Goal: Communication & Community: Answer question/provide support

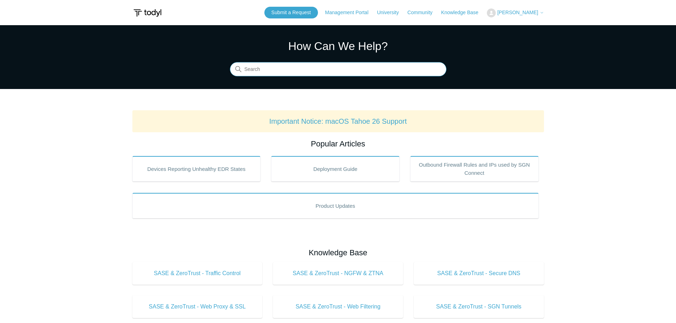
click at [309, 67] on input "Search" at bounding box center [338, 69] width 216 height 14
type input "SASE"
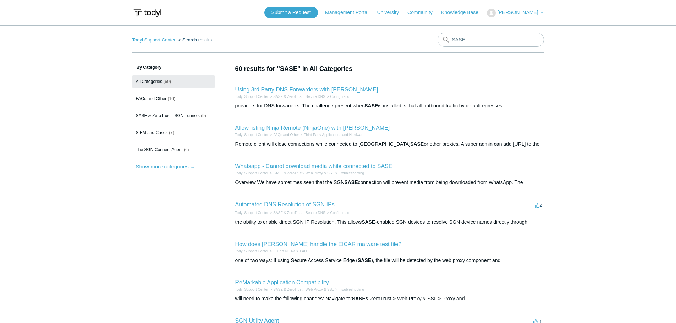
drag, startPoint x: 346, startPoint y: 12, endPoint x: 388, endPoint y: 11, distance: 41.9
click at [347, 12] on link "Management Portal" at bounding box center [350, 12] width 50 height 7
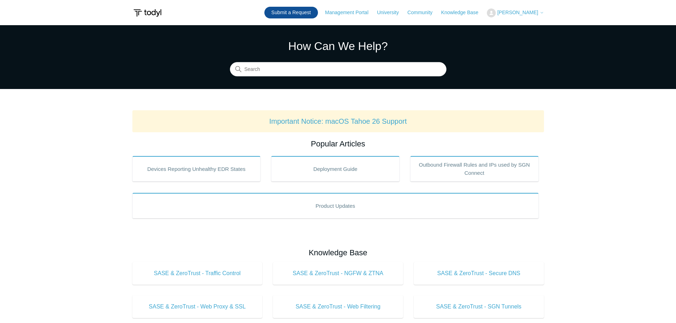
click at [298, 14] on link "Submit a Request" at bounding box center [291, 13] width 54 height 12
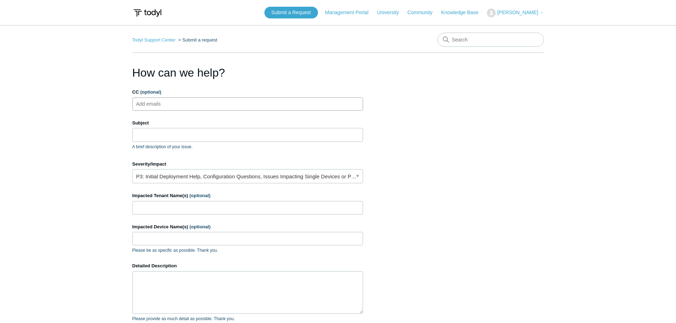
click at [159, 109] on input "CC (optional)" at bounding box center [154, 104] width 42 height 11
type input "jeremy.hargis@umittech.com"
click at [147, 133] on input "Subject" at bounding box center [247, 134] width 231 height 13
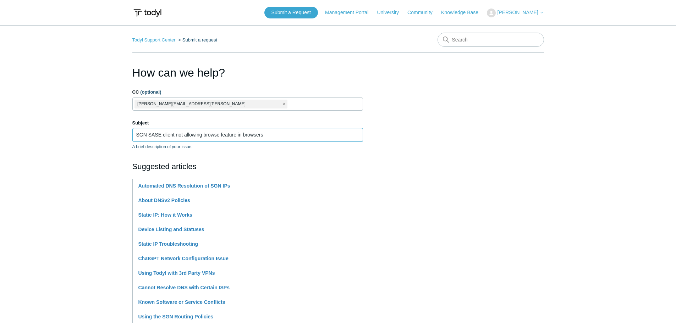
scroll to position [35, 0]
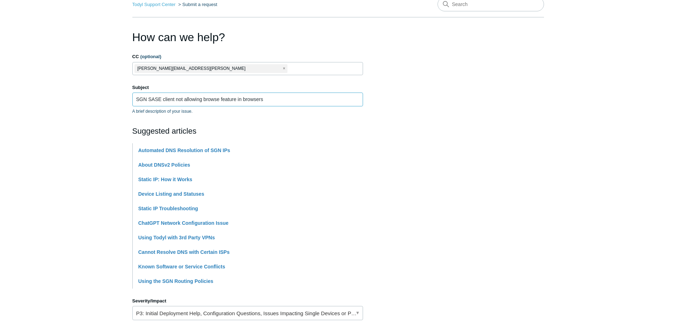
click at [165, 99] on input "SGN SASE client not allowing browse feature in browsers" at bounding box center [247, 99] width 231 height 13
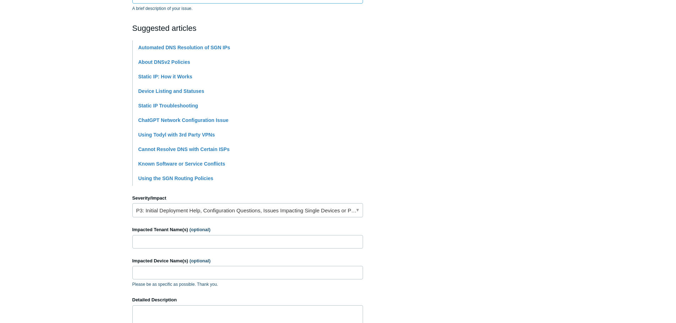
scroll to position [142, 0]
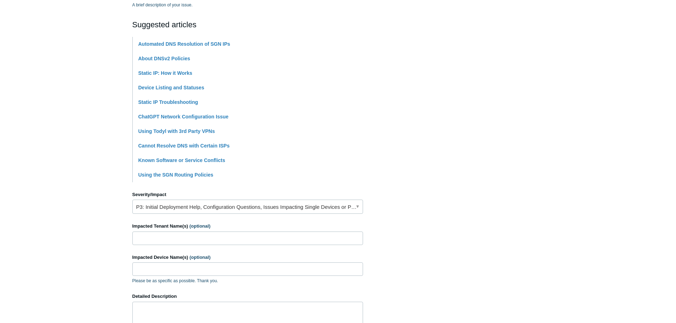
type input "SGN SASE Client not allowing browse feature in browsers"
click at [358, 208] on link "P3: Initial Deployment Help, Configuration Questions, Issues Impacting Single D…" at bounding box center [247, 207] width 231 height 14
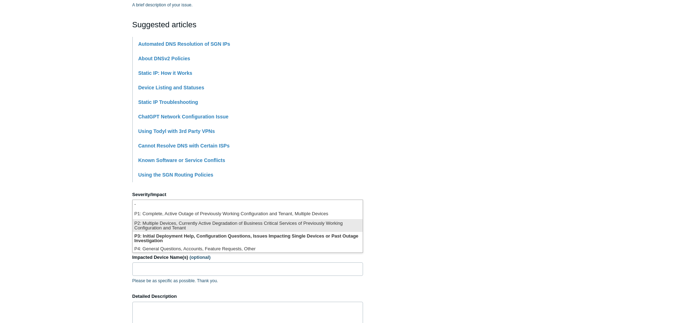
click at [174, 227] on li "P2: Multiple Devices, Currently Active Degradation of Business Critical Service…" at bounding box center [248, 225] width 230 height 13
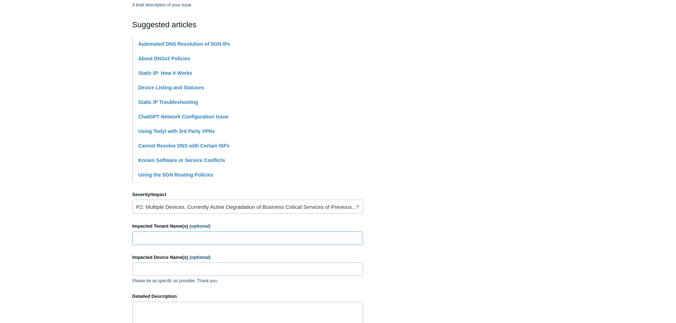
click at [157, 241] on input "Impacted Tenant Name(s) (optional)" at bounding box center [247, 238] width 231 height 13
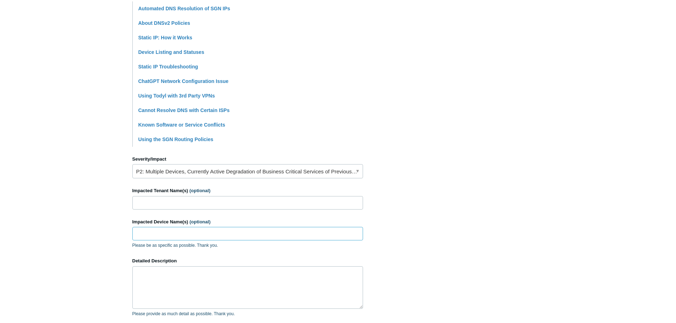
click at [147, 233] on input "Impacted Device Name(s) (optional)" at bounding box center [247, 233] width 231 height 13
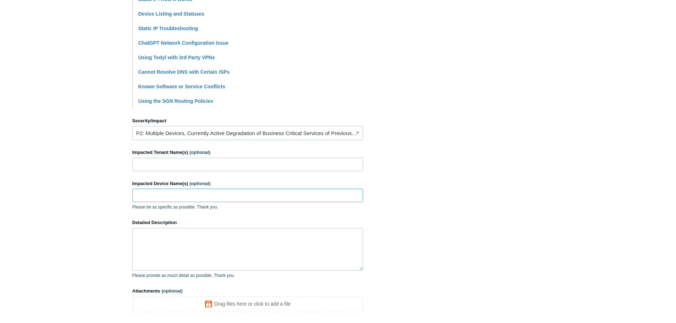
scroll to position [248, 0]
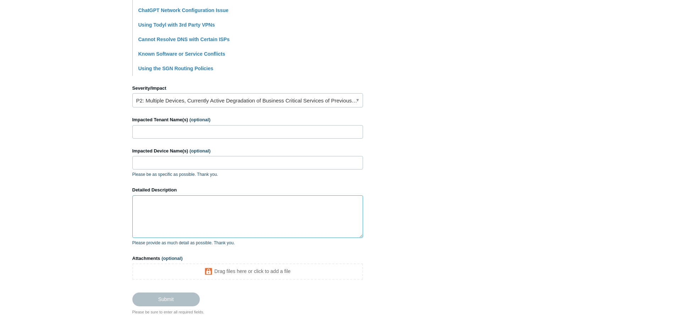
click at [145, 200] on textarea "Detailed Description" at bounding box center [247, 216] width 231 height 43
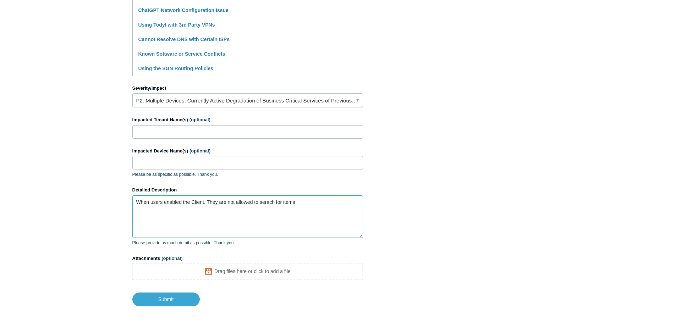
click at [209, 201] on textarea "When users enabled the Client. They are not allowed to serach for items" at bounding box center [247, 216] width 231 height 43
click at [264, 201] on textarea "When users enabled the Client.they are not allowed to serach for items" at bounding box center [247, 216] width 231 height 43
click at [171, 205] on textarea "When users enabled the Client.they are not allowed to search for items" at bounding box center [247, 216] width 231 height 43
click at [197, 201] on textarea "When users enable the Client.they are not allowed to search for items" at bounding box center [247, 216] width 231 height 43
click at [293, 205] on textarea "When users enable the Client. they are not allowed to search for items" at bounding box center [247, 216] width 231 height 43
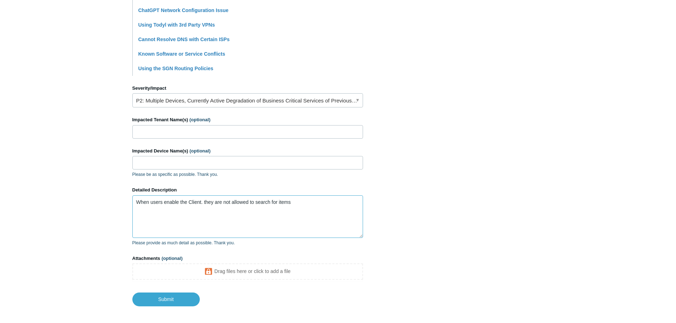
click at [206, 203] on textarea "When users enable the Client. they are not allowed to search for items" at bounding box center [247, 216] width 231 height 43
click at [294, 201] on textarea "When users enable the Client. They are not allowed to search for items" at bounding box center [247, 216] width 231 height 43
click at [205, 201] on textarea "When users enable the Client. They are not allowed to search for items from tha…" at bounding box center [247, 216] width 231 height 43
click at [208, 200] on textarea "When users enable the Client.They are not allowed to search for items from that…" at bounding box center [247, 216] width 231 height 43
click at [206, 201] on textarea "When users enable the Client. They are not allowed to search for items from tha…" at bounding box center [247, 216] width 231 height 43
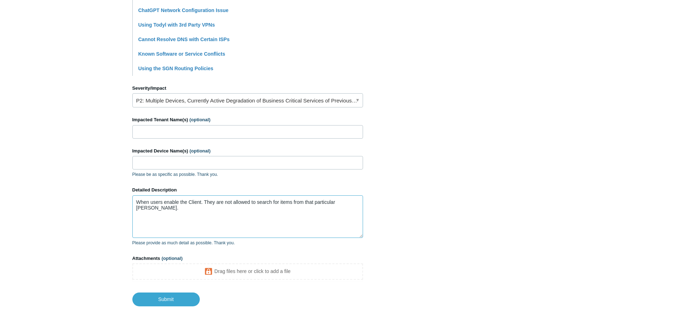
click at [354, 203] on textarea "When users enable the Client. They are not allowed to search for items from tha…" at bounding box center [247, 216] width 231 height 43
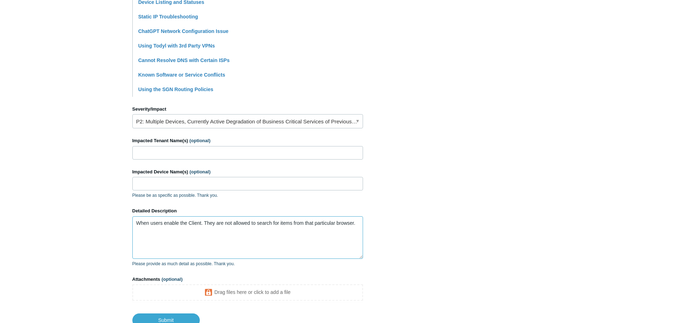
scroll to position [281, 0]
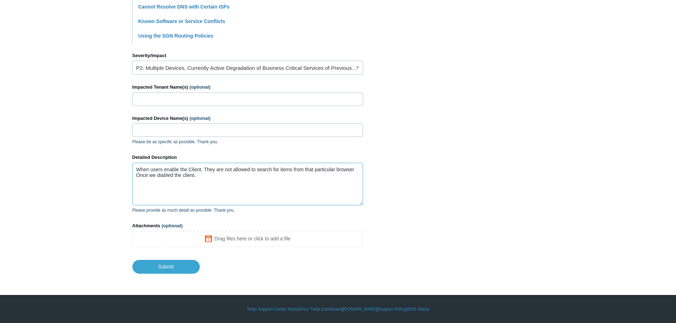
drag, startPoint x: 353, startPoint y: 170, endPoint x: 357, endPoint y: 169, distance: 4.4
click at [353, 170] on textarea "When users enable the Client. They are not allowed to search for items from tha…" at bounding box center [247, 184] width 231 height 43
click at [354, 168] on textarea "When users enable the Client. They are not allowed to search for items from tha…" at bounding box center [247, 184] width 231 height 43
click at [163, 178] on textarea "When users enable the Client. They are not allowed to search for items from tha…" at bounding box center [247, 184] width 231 height 43
click at [151, 188] on textarea "When users enable the Client. They are not allowed to search for items from tha…" at bounding box center [247, 184] width 231 height 43
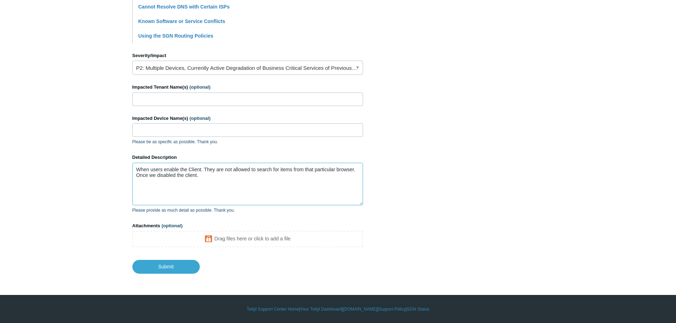
click at [203, 175] on textarea "When users enable the Client. They are not allowed to search for items from tha…" at bounding box center [247, 184] width 231 height 43
drag, startPoint x: 351, startPoint y: 176, endPoint x: 304, endPoint y: 175, distance: 47.2
click at [304, 175] on textarea "When users enable the Client. They are not allowed to search for items from tha…" at bounding box center [247, 184] width 231 height 43
paste textarea "ere is a site-to-site VPN tunnel in place at this location (at the router/firew…"
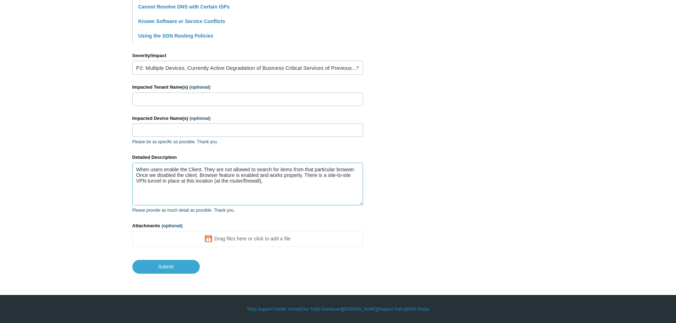
click at [202, 173] on textarea "When users enable the Client. They are not allowed to search for items from tha…" at bounding box center [247, 184] width 231 height 43
click at [201, 173] on textarea "When users enable the Client. They are not allowed to search for items from tha…" at bounding box center [247, 184] width 231 height 43
click at [203, 175] on textarea "When users enable the Client. They are not allowed to search for items from tha…" at bounding box center [247, 184] width 231 height 43
click at [226, 175] on textarea "When users enable the Client. They are not allowed to search for items from tha…" at bounding box center [247, 184] width 231 height 43
click at [226, 176] on textarea "When users enable the Client. They are not allowed to search for items from tha…" at bounding box center [247, 184] width 231 height 43
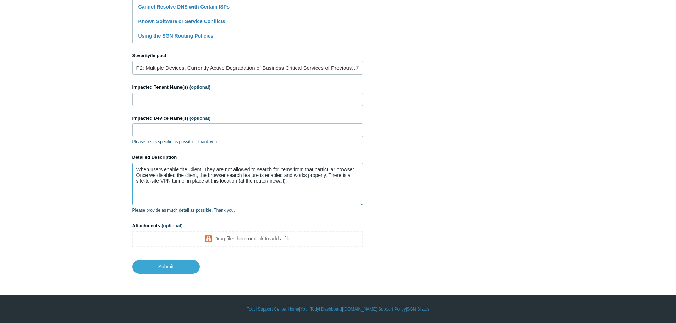
click at [206, 168] on textarea "When users enable the Client. They are not allowed to search for items from tha…" at bounding box center [247, 184] width 231 height 43
drag, startPoint x: 558, startPoint y: 142, endPoint x: 557, endPoint y: 145, distance: 4.0
click at [558, 142] on main "Todyl Support Center Submit a request How can we help? CC (optional) jeremy.har…" at bounding box center [338, 9] width 676 height 530
click at [291, 181] on textarea "When users enable the Client.They are not allowed to search for items from that…" at bounding box center [247, 184] width 231 height 43
click at [300, 177] on textarea "When users enable the Client.They are not allowed to search for items from that…" at bounding box center [247, 184] width 231 height 43
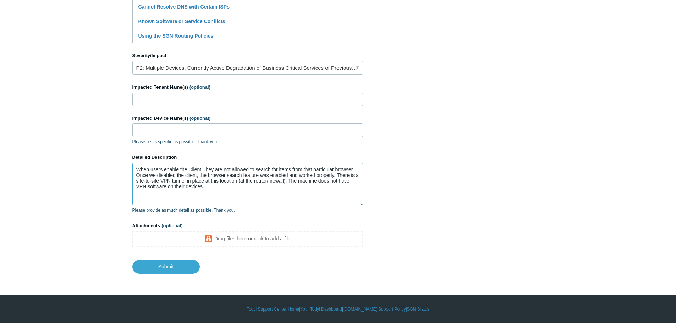
click at [296, 180] on textarea "When users enable the Client.They are not allowed to search for items from that…" at bounding box center [247, 184] width 231 height 43
drag, startPoint x: 202, startPoint y: 187, endPoint x: 169, endPoint y: 189, distance: 32.7
click at [169, 189] on textarea "When users enable the Client.They are not allowed to search for items from that…" at bounding box center [247, 184] width 231 height 43
click at [165, 186] on textarea "When users enable the Client.They are not allowed to search for items from that…" at bounding box center [247, 184] width 231 height 43
click at [173, 188] on textarea "When users enable the Client.They are not allowed to search for items from that…" at bounding box center [247, 184] width 231 height 43
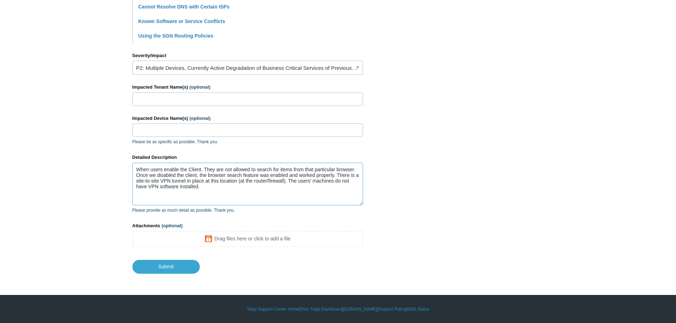
click at [205, 169] on textarea "When users enable the Client. They are not allowed to search for items from tha…" at bounding box center [247, 184] width 231 height 43
click at [526, 112] on section "How can we help? CC (optional) jeremy.hargis@umittech.com Subject SGN SASE Clie…" at bounding box center [338, 28] width 412 height 491
drag, startPoint x: 313, startPoint y: 169, endPoint x: 304, endPoint y: 169, distance: 8.5
click at [304, 169] on textarea "When users enable the Client.They are not allowed to search for items from that…" at bounding box center [247, 184] width 231 height 43
click at [347, 168] on textarea "When users enable the Client.They are not allowed to search for items from a pa…" at bounding box center [247, 184] width 231 height 43
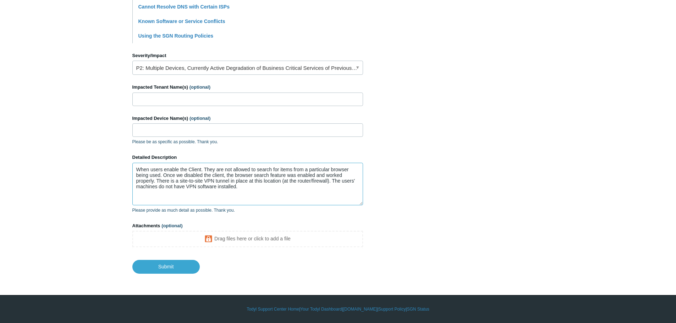
click at [245, 189] on textarea "When users enable the Client. They are not allowed to search for items from a p…" at bounding box center [247, 184] width 231 height 43
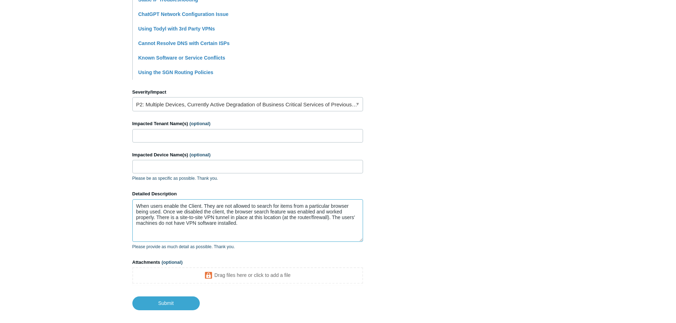
scroll to position [210, 0]
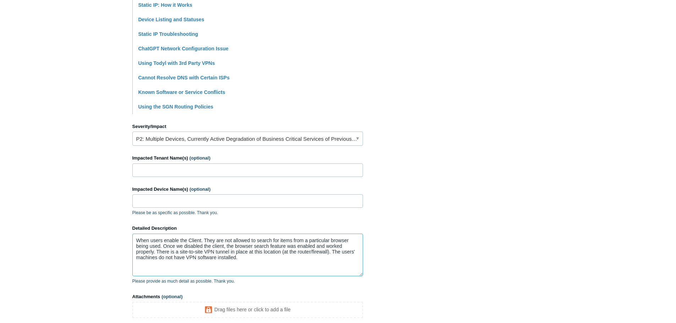
type textarea "When users enable the Client. They are not allowed to search for items from a p…"
click at [147, 169] on input "Impacted Tenant Name(s) (optional)" at bounding box center [247, 170] width 231 height 13
click at [142, 196] on input "Impacted Device Name(s) (optional)" at bounding box center [247, 200] width 231 height 13
click at [139, 204] on input "Impacted Device Name(s) (optional)" at bounding box center [247, 200] width 231 height 13
click at [245, 204] on input "OLENA, OLENAS,DESKTOP-SHI0GJP" at bounding box center [247, 200] width 231 height 13
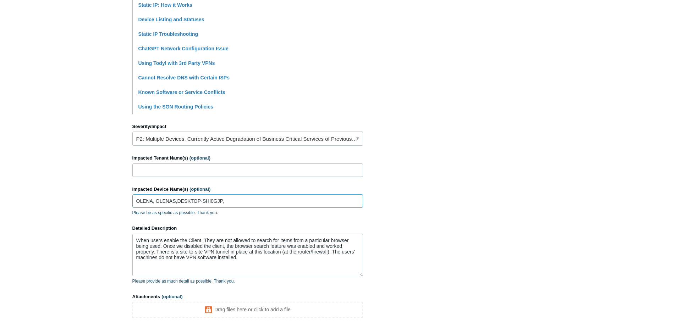
click at [236, 201] on input "OLENA, OLENAS,DESKTOP-SHI0GJP," at bounding box center [247, 200] width 231 height 13
click at [244, 203] on input "OLENA, OLENAS,DESKTOP-SHI0GJP, IVANN" at bounding box center [247, 200] width 231 height 13
click at [243, 201] on input "OLENA, OLENAS,DESKTOP-SHI0GJP, IVANN," at bounding box center [247, 200] width 231 height 13
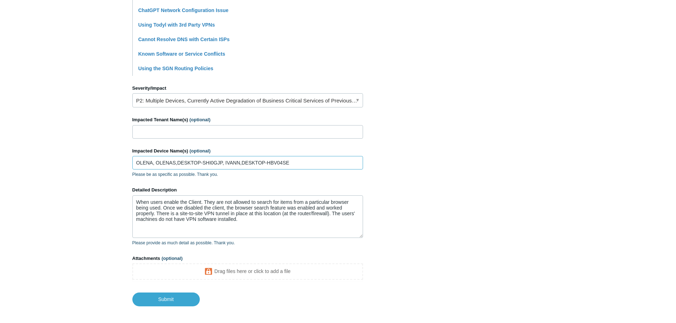
scroll to position [281, 0]
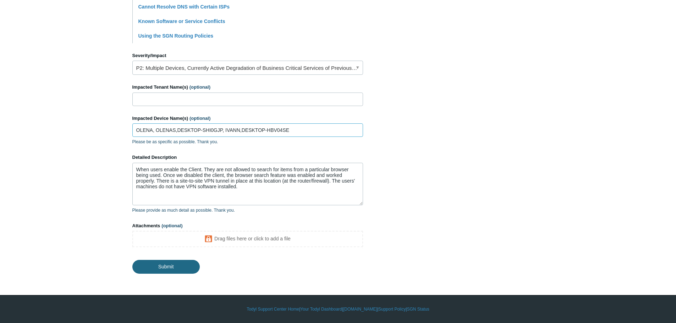
type input "OLENA, OLENAS,DESKTOP-SHI0GJP, IVANN,DESKTOP-HBV04SE"
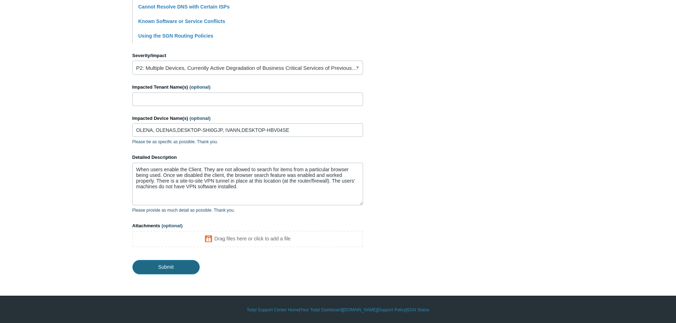
click at [164, 265] on input "Submit" at bounding box center [165, 267] width 67 height 14
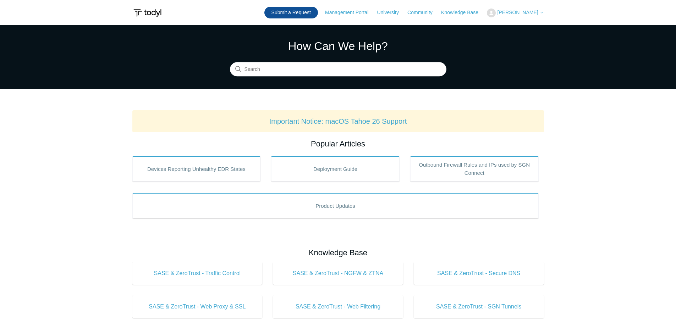
click at [316, 13] on link "Submit a Request" at bounding box center [291, 13] width 54 height 12
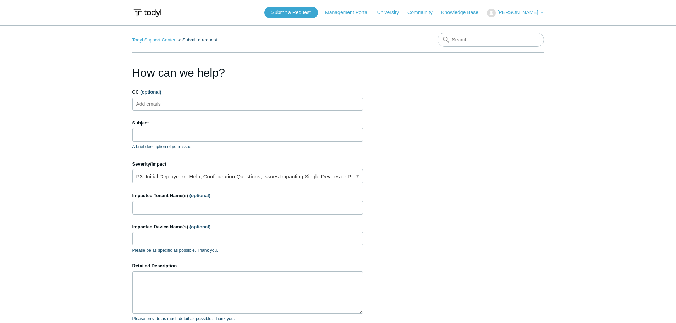
click at [517, 13] on span "[PERSON_NAME]" at bounding box center [517, 13] width 41 height 6
click at [521, 28] on link "My Support Requests" at bounding box center [521, 28] width 69 height 12
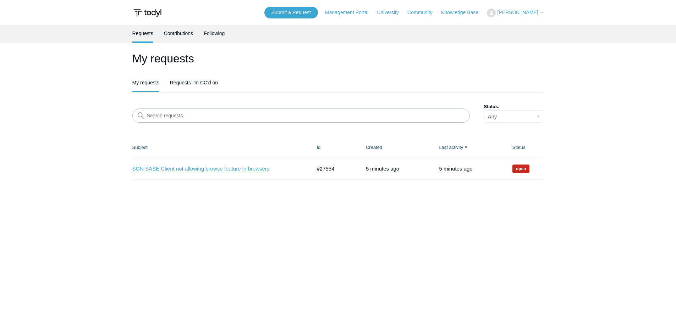
click at [223, 169] on link "SGN SASE Client not allowing browse feature in browsers" at bounding box center [216, 169] width 169 height 8
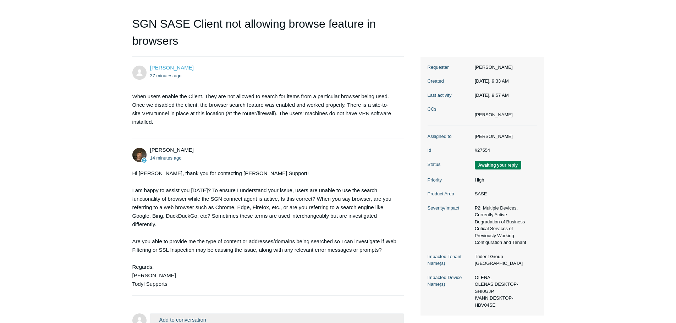
scroll to position [133, 0]
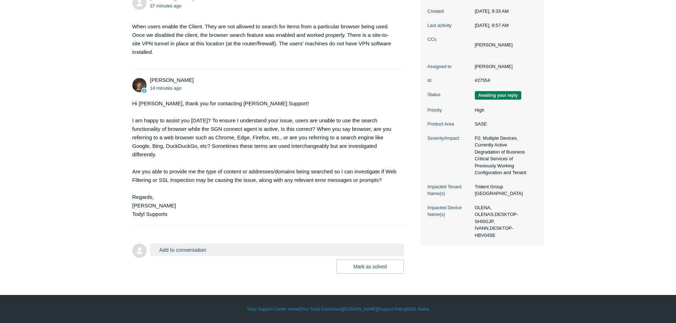
click at [242, 218] on div "Hi [PERSON_NAME], thank you for contacting [PERSON_NAME] Support! I am happy to…" at bounding box center [264, 158] width 265 height 119
click at [186, 249] on button "Add to conversation" at bounding box center [277, 250] width 254 height 12
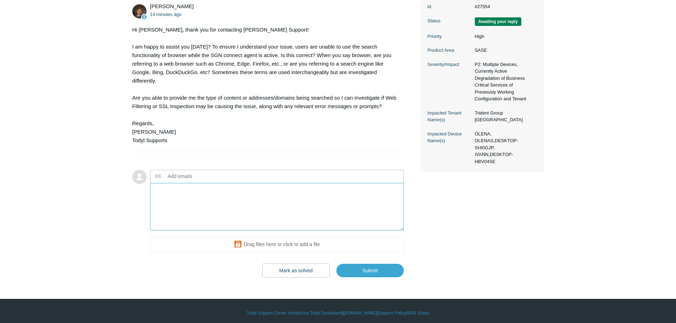
scroll to position [210, 0]
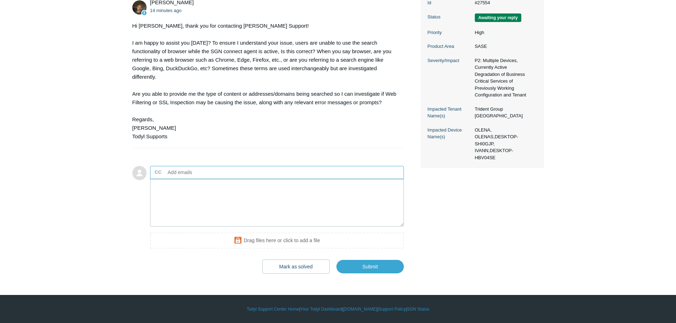
click at [194, 172] on input "text" at bounding box center [203, 172] width 76 height 11
click at [187, 197] on textarea "Add your reply" at bounding box center [277, 203] width 254 height 48
click at [210, 184] on textarea "Corret the web browser it self will load" at bounding box center [277, 203] width 254 height 48
click at [162, 188] on textarea "Corret the web browser itself will load" at bounding box center [277, 203] width 254 height 48
click at [241, 186] on textarea "Correct the web browser itself will load" at bounding box center [277, 203] width 254 height 48
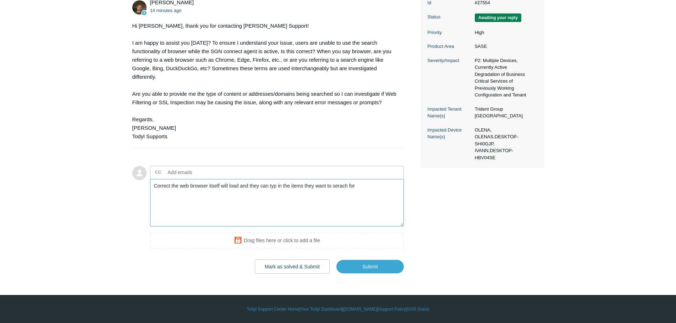
click at [272, 186] on textarea "Correct the web browser itself will load and they can typ in the items they wan…" at bounding box center [277, 203] width 254 height 48
click at [340, 186] on textarea "Correct the web browser itself will load and they can type in the items they wa…" at bounding box center [277, 203] width 254 height 48
click at [243, 188] on textarea "Correct the web browser itself will load and they can type in the items they wa…" at bounding box center [277, 203] width 254 height 48
click at [176, 187] on textarea "Correct the web browser itself will load, and they can type in the items they w…" at bounding box center [277, 203] width 254 height 48
click at [365, 184] on textarea "Correct, the web browser itself will load, and they can type in the items they …" at bounding box center [277, 203] width 254 height 48
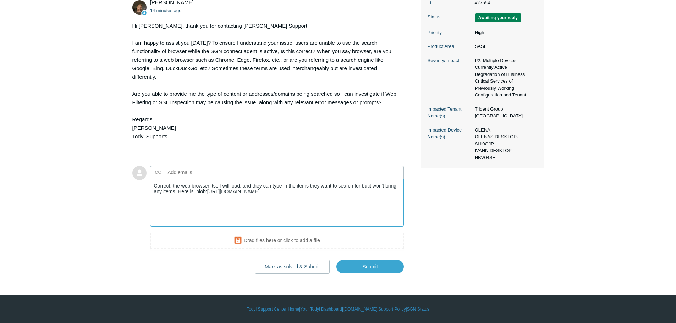
click at [369, 194] on textarea "Correct, the web browser itself will load, and they can type in the items they …" at bounding box center [277, 203] width 254 height 48
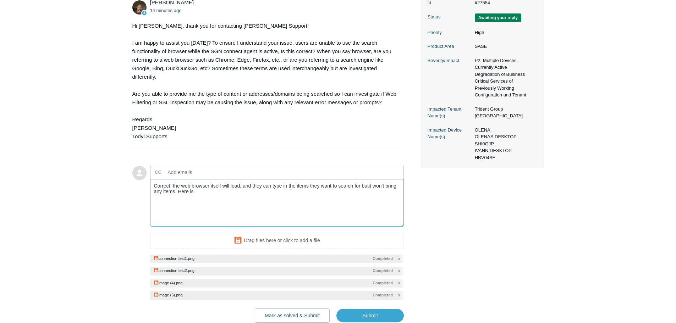
click at [196, 197] on textarea "Correct, the web browser itself will load, and they can type in the items they …" at bounding box center [277, 203] width 254 height 48
drag, startPoint x: 251, startPoint y: 192, endPoint x: 261, endPoint y: 192, distance: 10.3
click at [252, 192] on textarea "Correct, the web browser itself will load, and they can type in the items they …" at bounding box center [277, 203] width 254 height 48
click at [251, 192] on textarea "Correct, the web browser itself will load, and they can type in the items they …" at bounding box center [277, 203] width 254 height 48
click at [261, 192] on textarea "Correct, the web browser itself will load, and they can type in the items they …" at bounding box center [277, 203] width 254 height 48
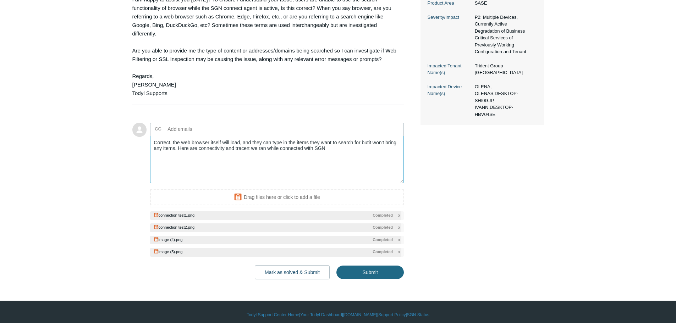
scroll to position [259, 0]
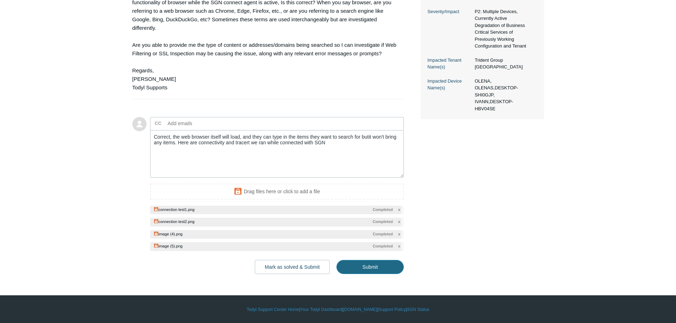
click at [369, 267] on input "Submit" at bounding box center [369, 267] width 67 height 14
type textarea "Correct, the web browser itself will load, and they can type in the items they …"
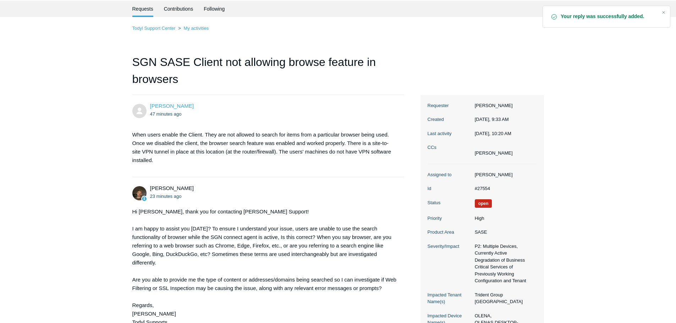
scroll to position [237, 0]
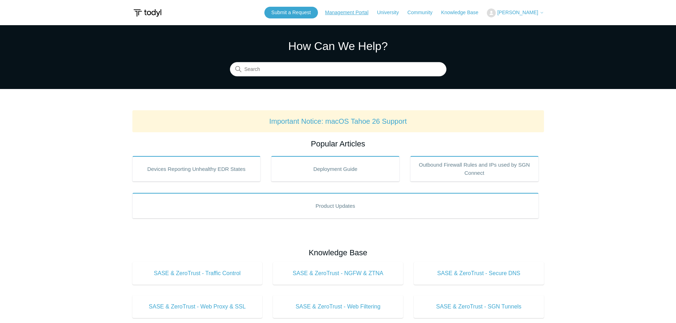
click at [342, 13] on link "Management Portal" at bounding box center [350, 12] width 50 height 7
click at [509, 13] on span "[PERSON_NAME]" at bounding box center [517, 13] width 41 height 6
click at [517, 29] on link "My Support Requests" at bounding box center [521, 28] width 69 height 12
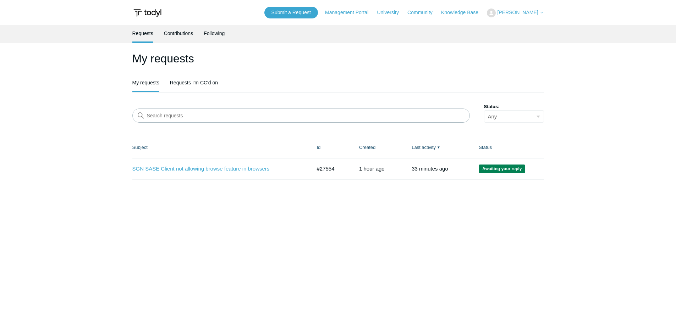
click at [197, 169] on link "SGN SASE Client not allowing browse feature in browsers" at bounding box center [216, 169] width 169 height 8
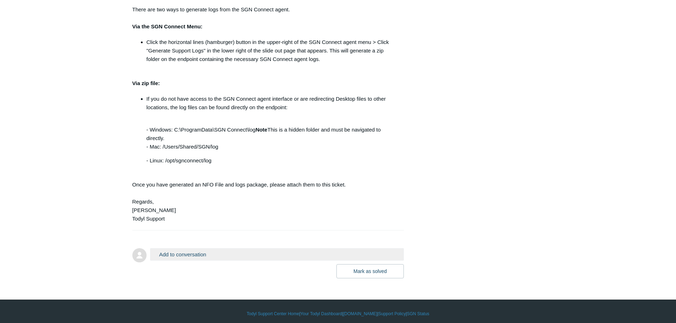
scroll to position [796, 0]
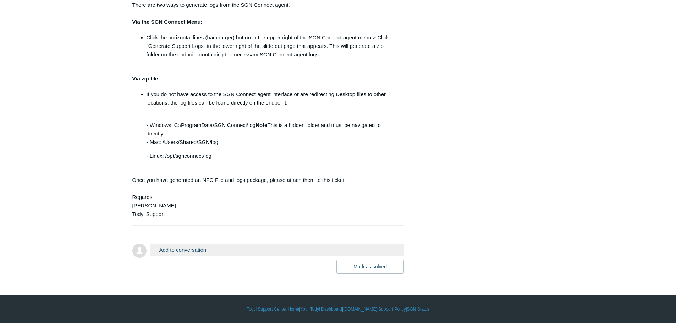
click at [179, 250] on button "Add to conversation" at bounding box center [277, 250] width 254 height 12
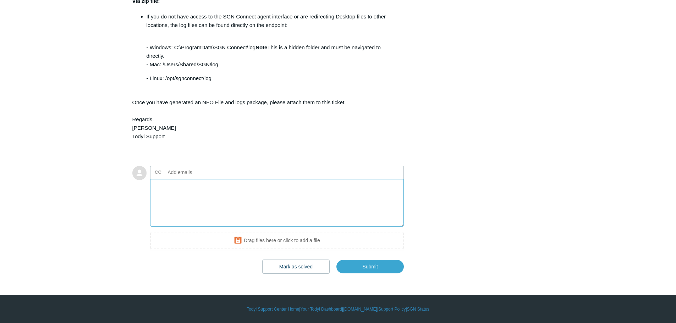
scroll to position [874, 0]
click at [172, 187] on textarea "Here arethe logs you requested." at bounding box center [277, 203] width 254 height 48
click at [209, 187] on textarea "Here are the logs you requested." at bounding box center [277, 203] width 254 height 48
click at [254, 184] on textarea "Here are the logs you requested." at bounding box center [277, 203] width 254 height 48
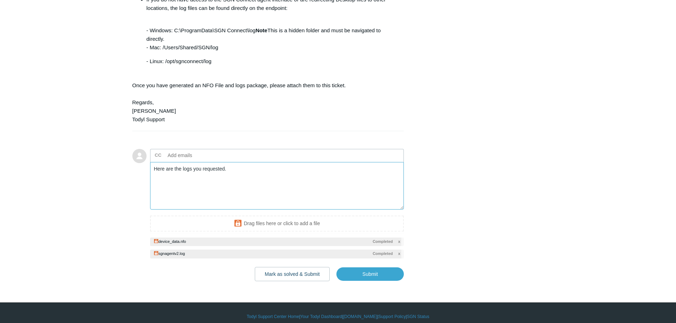
click at [233, 188] on textarea "Here are the logs you requested." at bounding box center [277, 186] width 254 height 48
click at [209, 184] on textarea "Here are the logs you requested. I only included the" at bounding box center [277, 186] width 254 height 48
click at [189, 194] on textarea "Here are the logs you requested. I only included the" at bounding box center [277, 186] width 254 height 48
click at [200, 186] on textarea "Here are the logs you requested. I only included the" at bounding box center [277, 186] width 254 height 48
drag, startPoint x: 235, startPoint y: 184, endPoint x: 247, endPoint y: 188, distance: 12.5
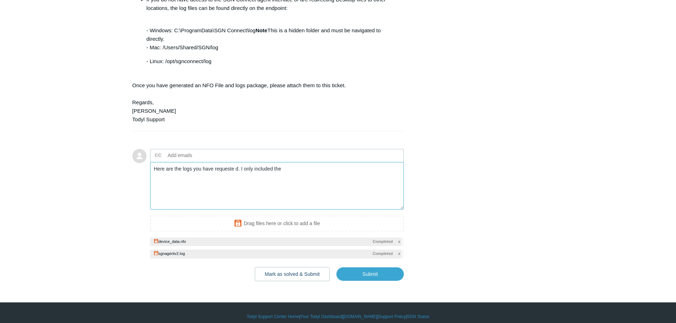
click at [235, 184] on textarea "Here are the logs you have requeste d. I only included the" at bounding box center [277, 186] width 254 height 48
click at [285, 187] on textarea "Here are the logs you have requested. I only included the" at bounding box center [277, 186] width 254 height 48
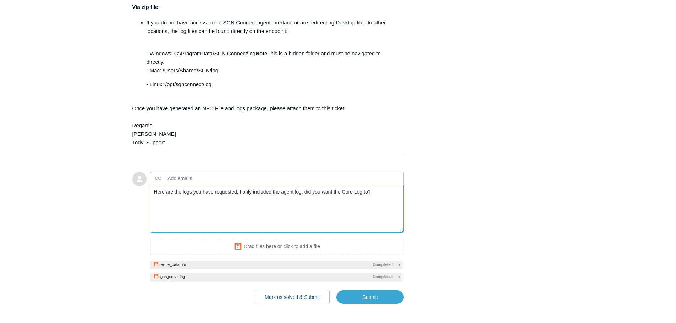
scroll to position [839, 0]
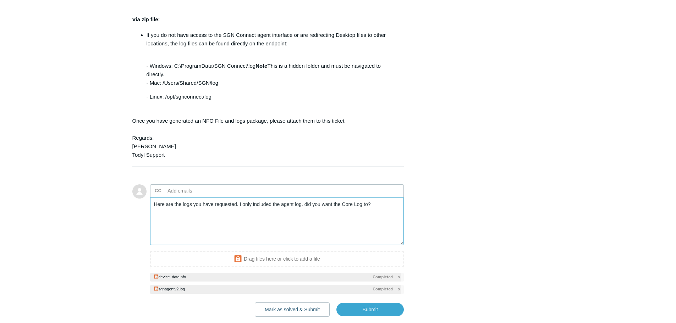
click at [306, 221] on textarea "Here are the logs you have requested. I only included the agent log. did you wa…" at bounding box center [277, 222] width 254 height 48
click at [349, 237] on textarea "Here are the logs you have requested. I only included the agent log. Did you wa…" at bounding box center [277, 222] width 254 height 48
click at [369, 220] on textarea "Here are the logs you have requested. I only included the agent log. Did you wa…" at bounding box center [277, 222] width 254 height 48
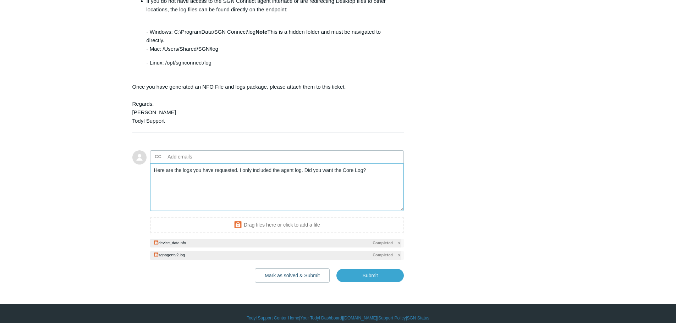
scroll to position [899, 0]
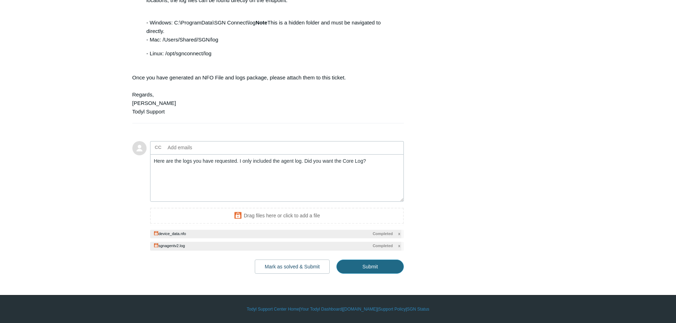
click at [374, 268] on input "Submit" at bounding box center [369, 267] width 67 height 14
type textarea "Here are the logs you have requested. I only included the agent log. Did you wa…"
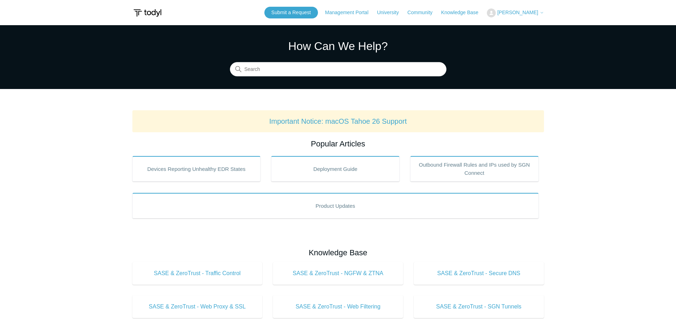
click at [524, 11] on span "[PERSON_NAME]" at bounding box center [517, 13] width 41 height 6
click at [507, 27] on link "My Support Requests" at bounding box center [521, 28] width 69 height 12
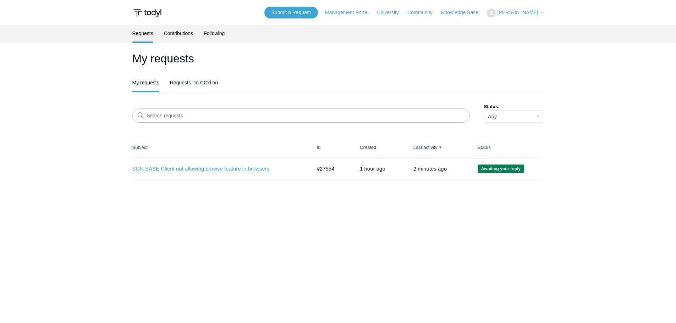
click at [204, 168] on link "SGN SASE Client not allowing browse feature in browsers" at bounding box center [216, 169] width 169 height 8
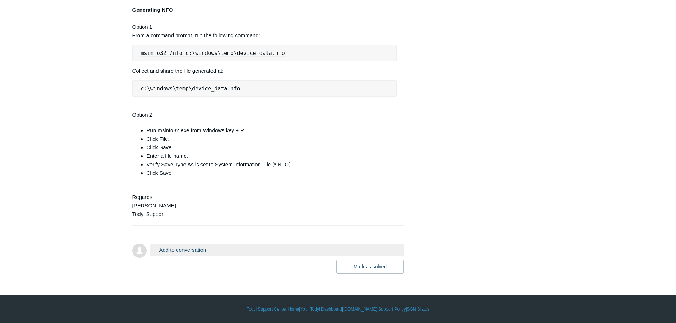
scroll to position [1337, 0]
click at [198, 248] on button "Add to conversation" at bounding box center [277, 250] width 254 height 12
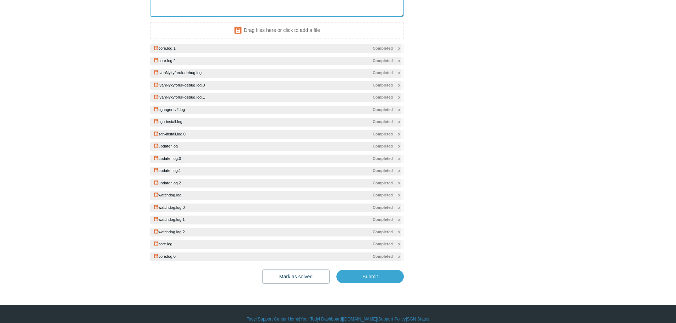
scroll to position [1457, 0]
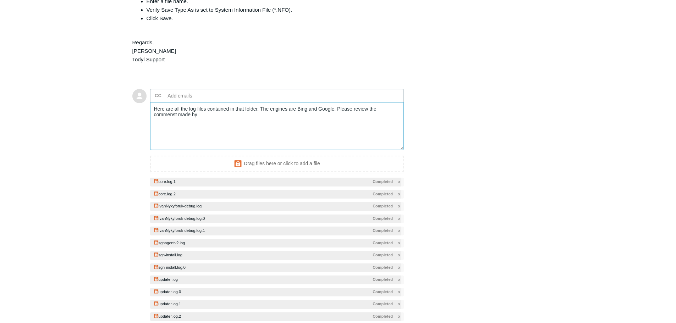
drag, startPoint x: 167, startPoint y: 149, endPoint x: 162, endPoint y: 152, distance: 6.2
click at [162, 150] on textarea "Here are all the log files contained in that folder. The engines are Bing and G…" at bounding box center [277, 126] width 254 height 48
drag, startPoint x: 169, startPoint y: 152, endPoint x: 161, endPoint y: 148, distance: 8.3
drag, startPoint x: 161, startPoint y: 148, endPoint x: 369, endPoint y: 83, distance: 217.9
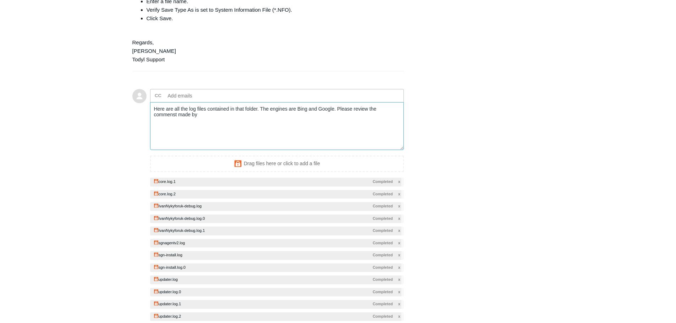
click at [175, 149] on textarea "Here are all the log files contained in that folder. The engines are Bing and G…" at bounding box center [277, 126] width 254 height 48
click at [202, 147] on textarea "Here are all the log files contained in that folder. The engines are Bing and G…" at bounding box center [277, 126] width 254 height 48
drag, startPoint x: 209, startPoint y: 148, endPoint x: 197, endPoint y: 150, distance: 12.6
click at [197, 150] on textarea "Here are all the log files contained in that folder. The engines are Bing and G…" at bounding box center [277, 126] width 254 height 48
paste textarea "colleague"
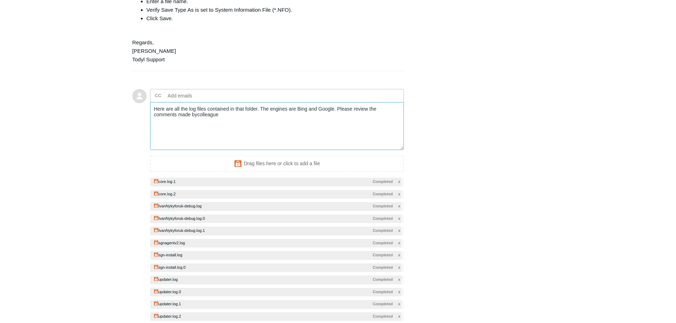
click at [198, 148] on textarea "Here are all the log files contained in that folder. The engines are Bing and G…" at bounding box center [277, 126] width 254 height 48
click at [228, 147] on textarea "Here are all the log files contained in that folder. The engines are Bing and G…" at bounding box center [277, 126] width 254 height 48
drag, startPoint x: 237, startPoint y: 158, endPoint x: 249, endPoint y: 155, distance: 12.8
click at [238, 150] on textarea "Here are all the log files contained in that folder. The engines are Bing and G…" at bounding box center [277, 126] width 254 height 48
paste textarea "Andy, This is affecting all web browsers (Chrome, Edge, etc). It appears to be …"
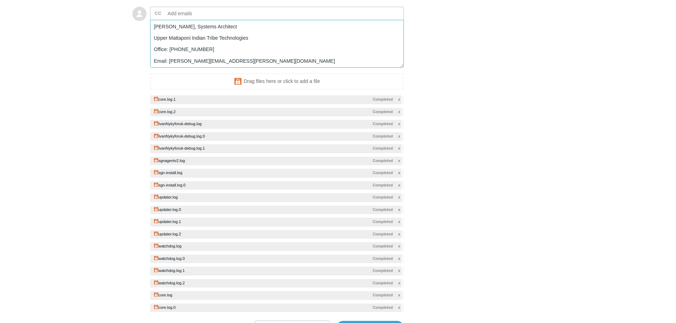
scroll to position [1635, 0]
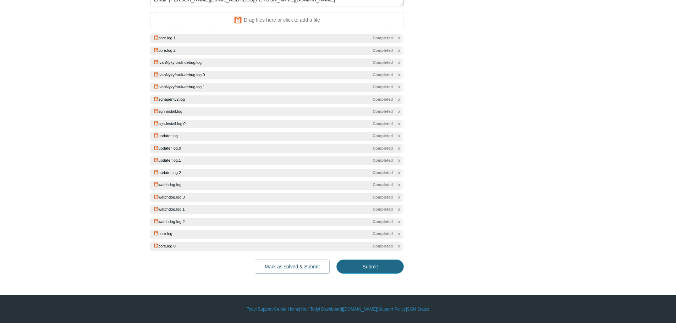
click at [365, 266] on input "Submit" at bounding box center [369, 267] width 67 height 14
type textarea "Here are all the log files contained in that folder. The engines are Bing and G…"
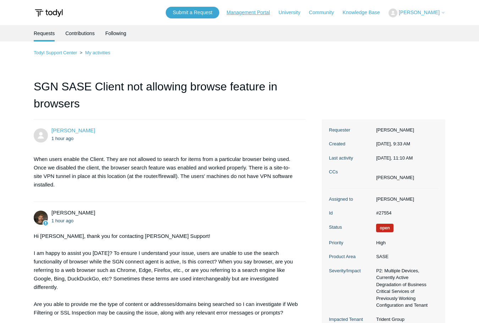
click at [243, 13] on link "Management Portal" at bounding box center [252, 12] width 50 height 7
